Goal: Task Accomplishment & Management: Manage account settings

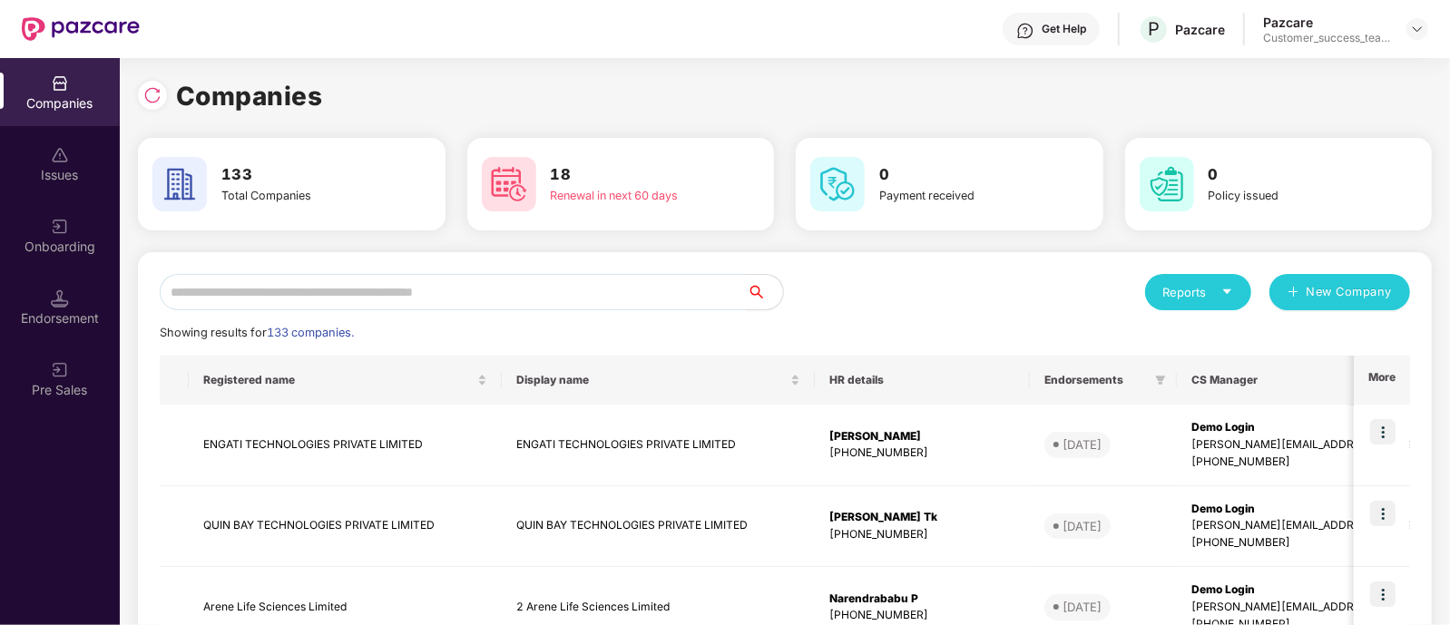
click at [620, 294] on input "text" at bounding box center [453, 292] width 587 height 36
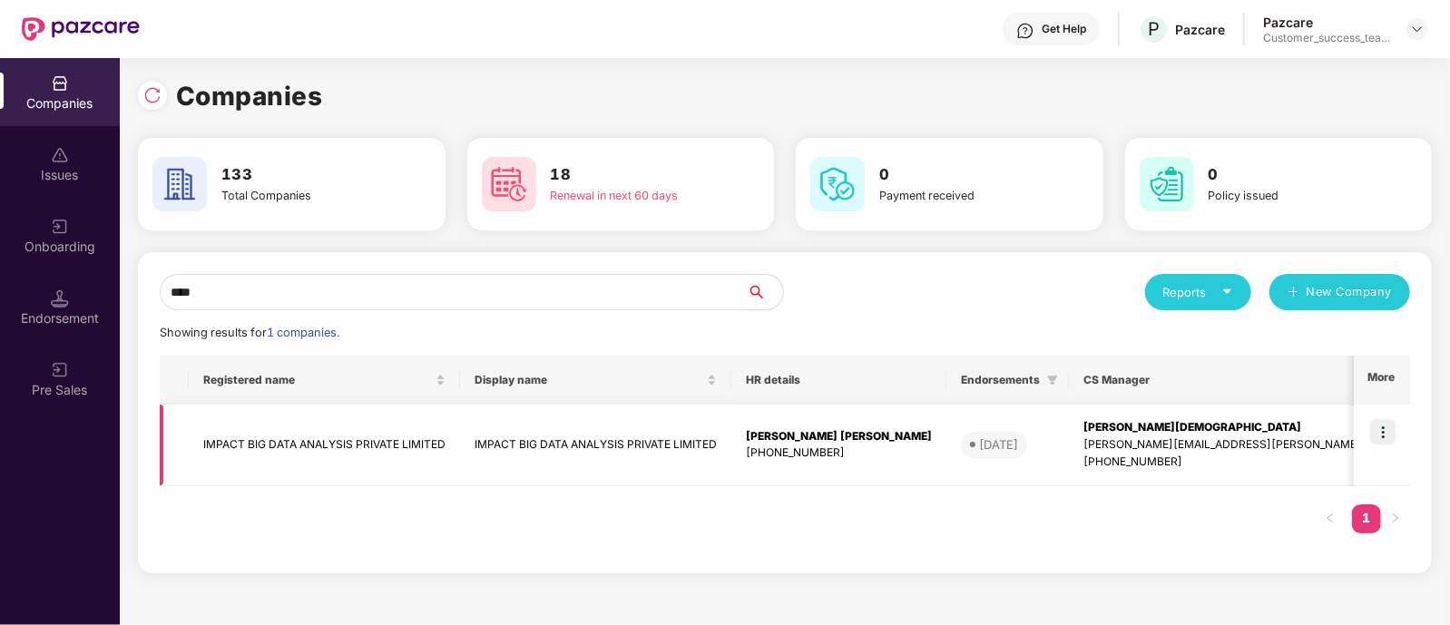
type input "****"
click at [1384, 435] on img at bounding box center [1382, 431] width 25 height 25
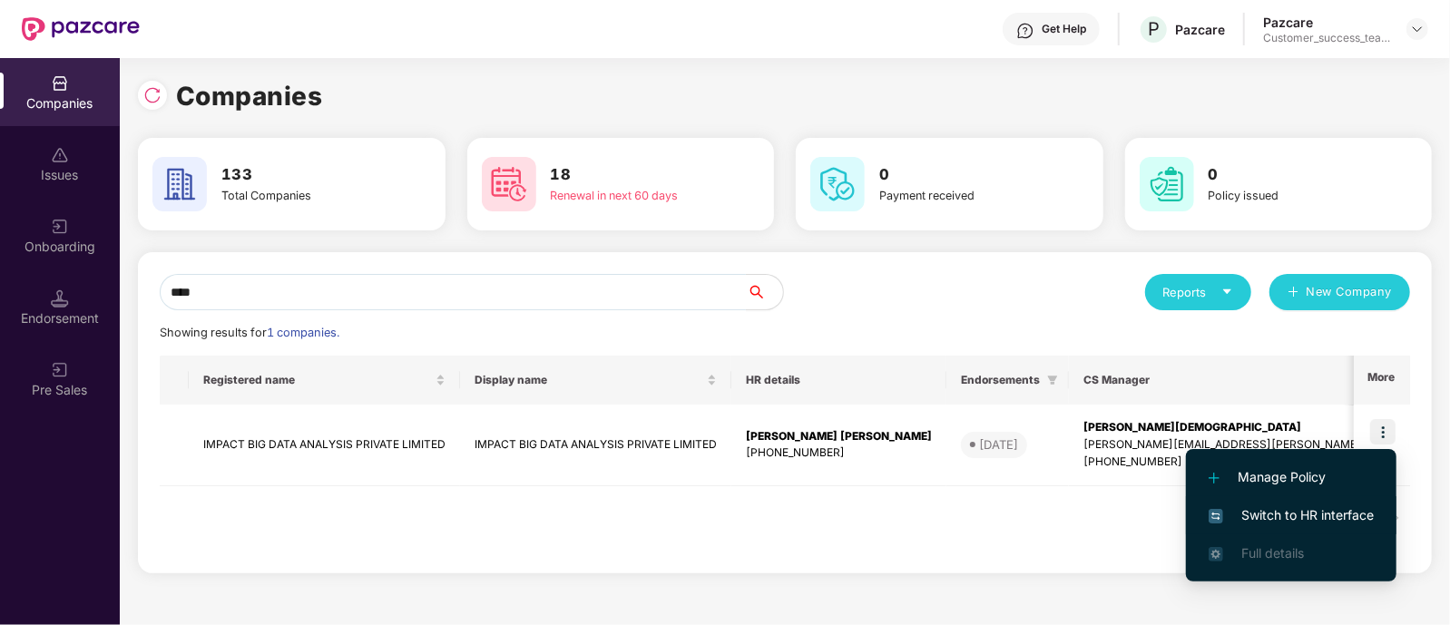
click at [1288, 525] on li "Switch to HR interface" at bounding box center [1291, 515] width 211 height 38
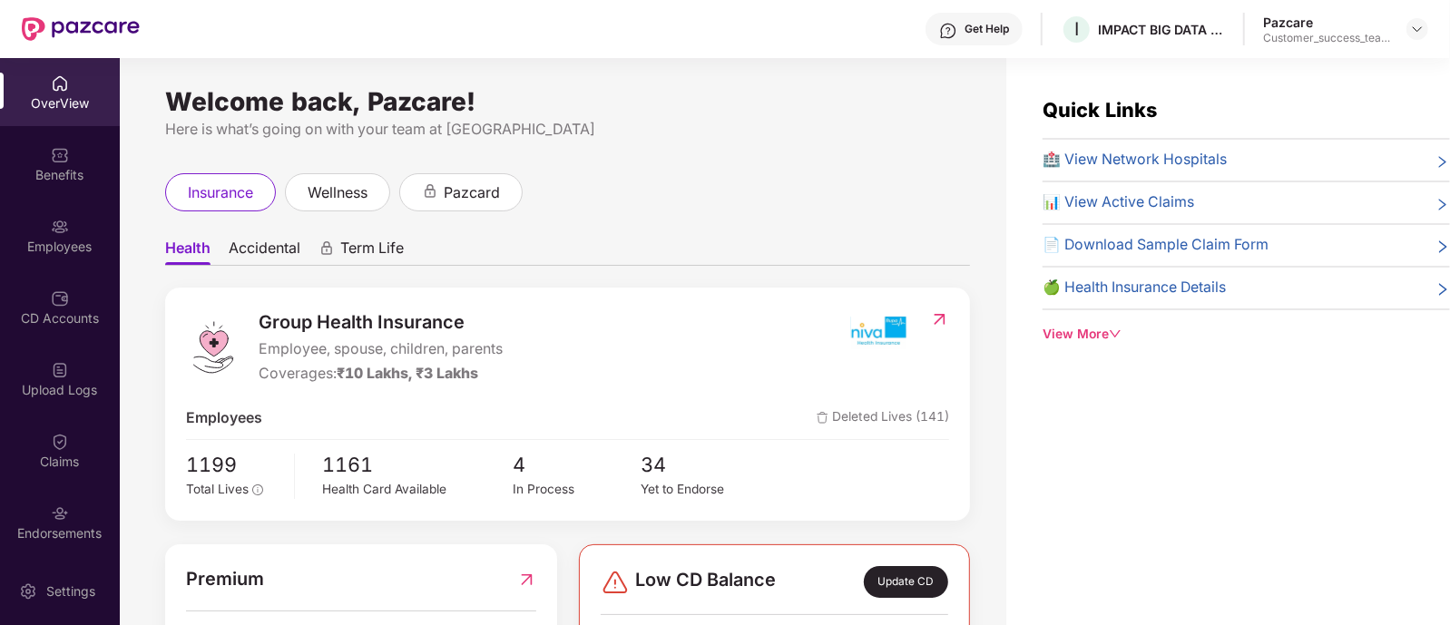
click at [51, 234] on img at bounding box center [60, 227] width 18 height 18
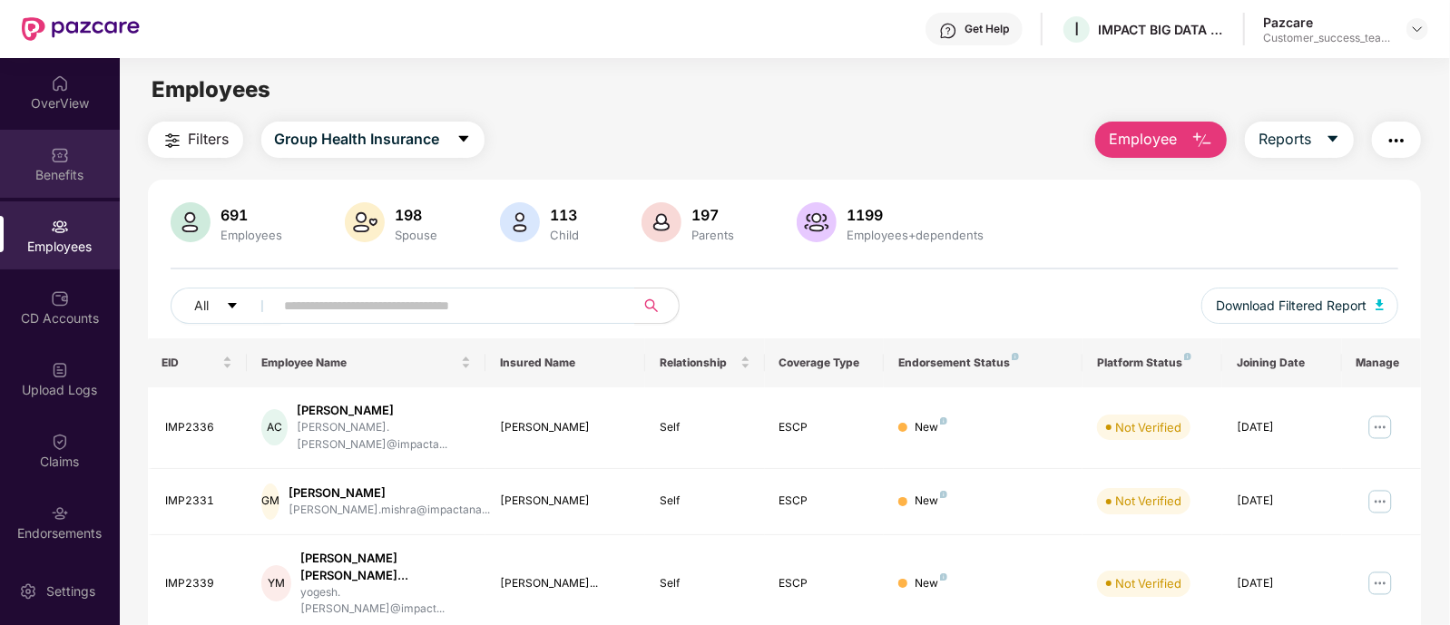
click at [57, 187] on div "Benefits" at bounding box center [60, 164] width 120 height 68
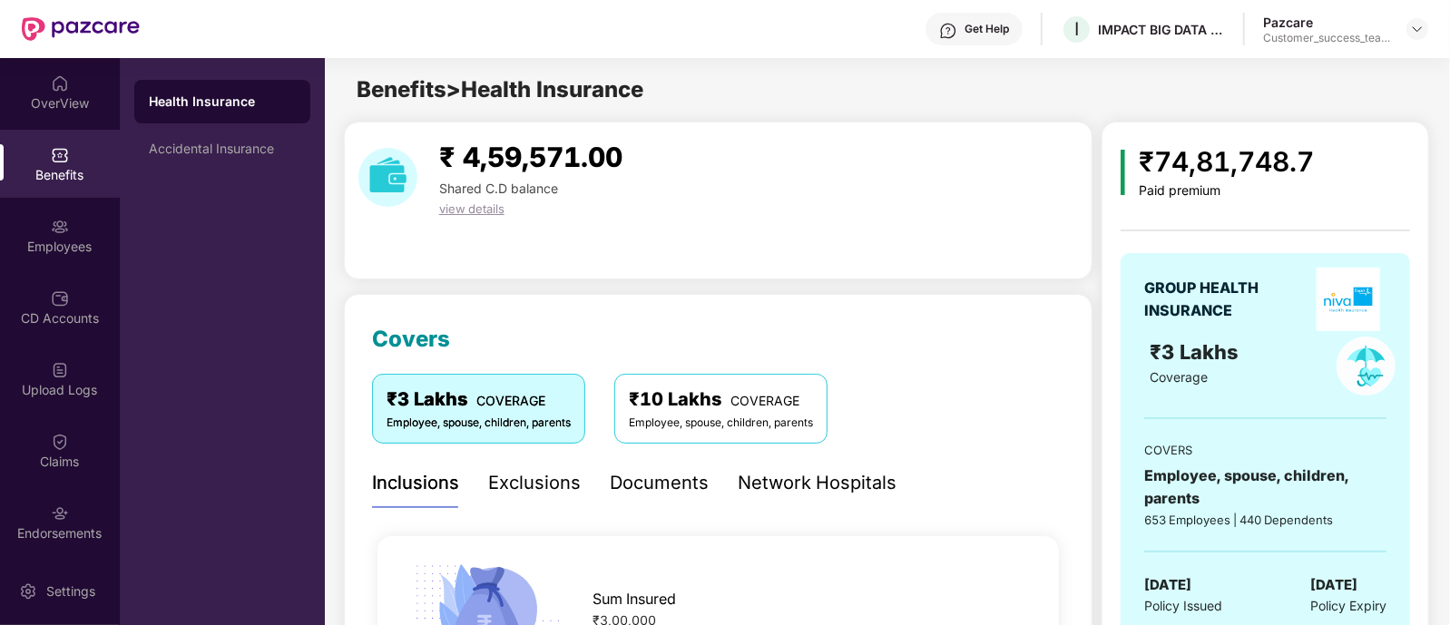
click at [635, 478] on div "Documents" at bounding box center [659, 483] width 99 height 28
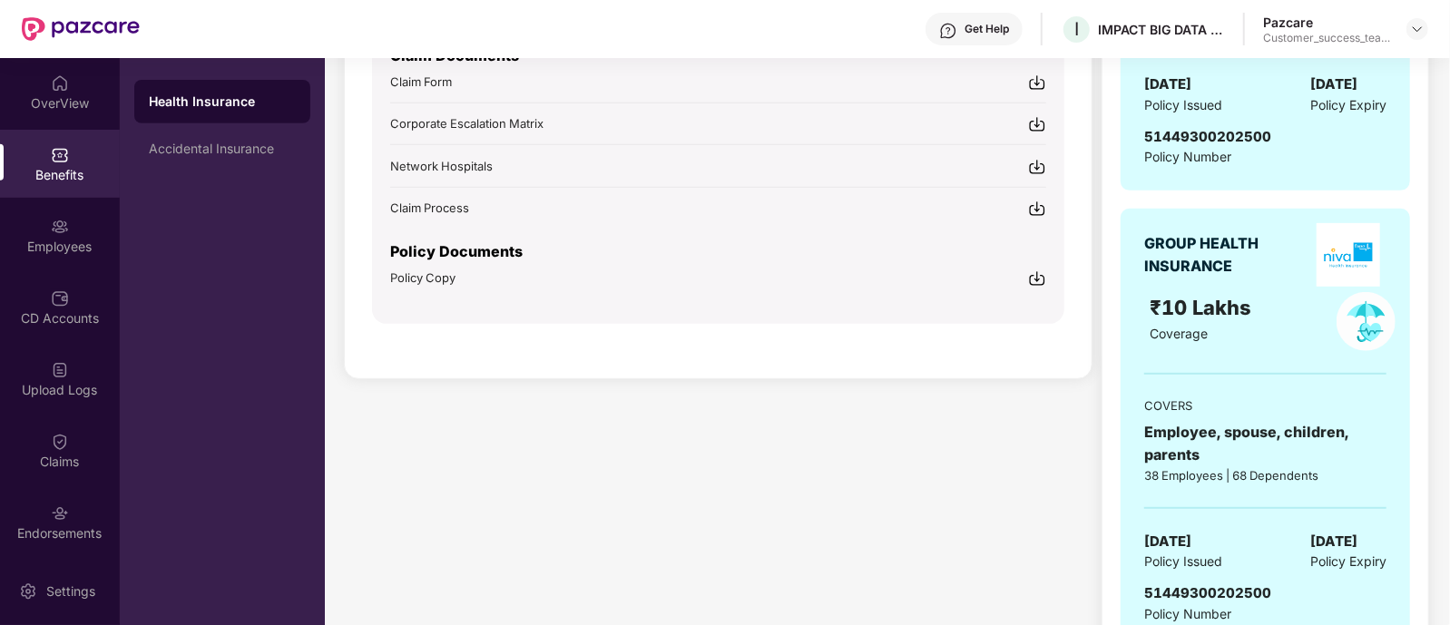
scroll to position [504, 0]
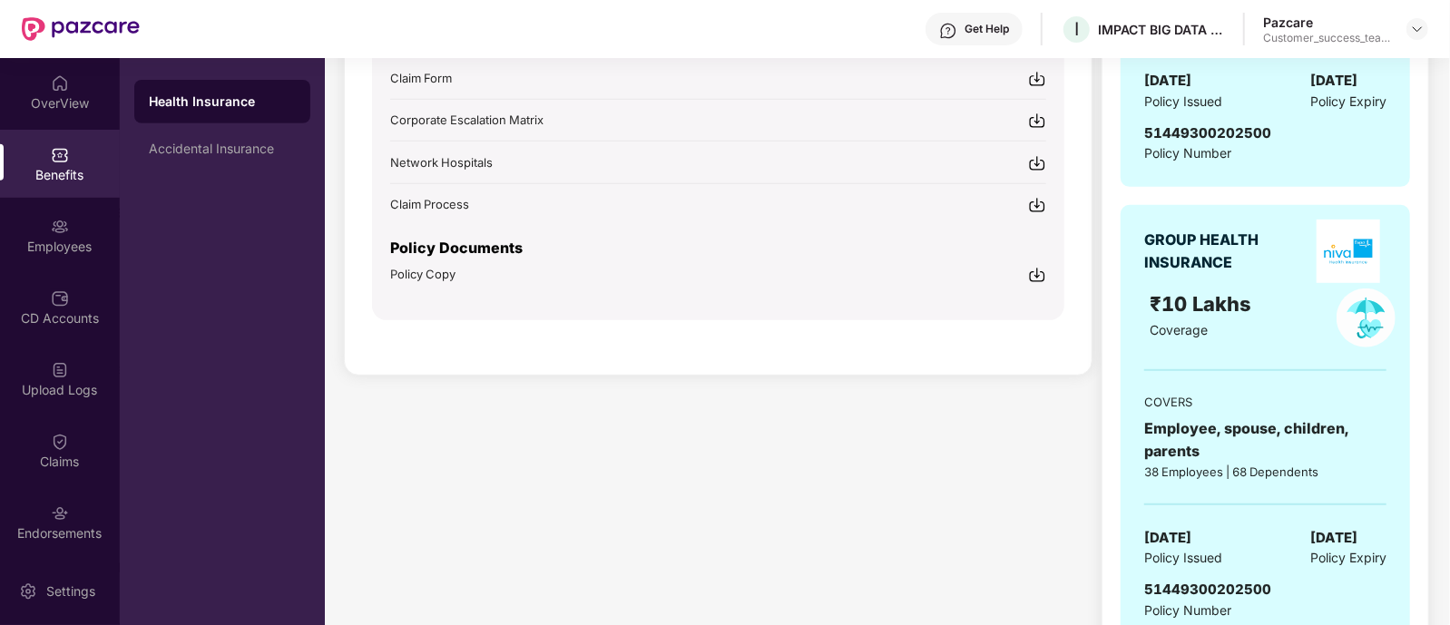
click at [1038, 266] on img at bounding box center [1037, 275] width 18 height 18
